Goal: Transaction & Acquisition: Purchase product/service

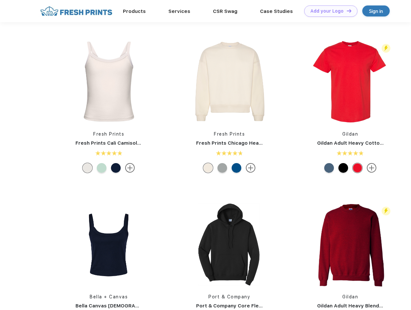
scroll to position [0, 0]
click at [329, 11] on link "Add your Logo Design Tool" at bounding box center [330, 10] width 53 height 11
click at [0, 0] on div "Design Tool" at bounding box center [0, 0] width 0 height 0
click at [346, 11] on link "Add your Logo Design Tool" at bounding box center [330, 10] width 53 height 11
click at [109, 81] on img at bounding box center [109, 81] width 86 height 86
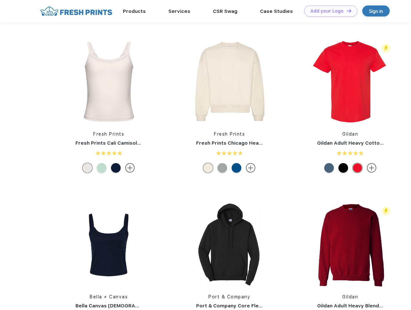
click at [88, 168] on div at bounding box center [88, 168] width 10 height 10
click at [102, 168] on div at bounding box center [102, 168] width 10 height 10
click at [116, 168] on div at bounding box center [116, 168] width 10 height 10
click at [230, 81] on img at bounding box center [230, 81] width 86 height 86
click at [208, 168] on div at bounding box center [208, 168] width 10 height 10
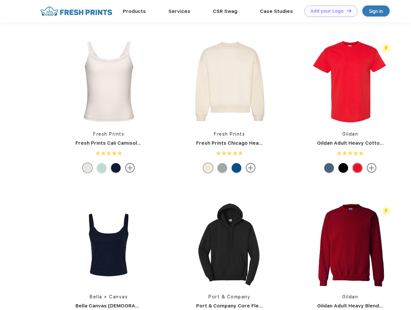
click at [222, 168] on div at bounding box center [223, 168] width 10 height 10
